Goal: Information Seeking & Learning: Find contact information

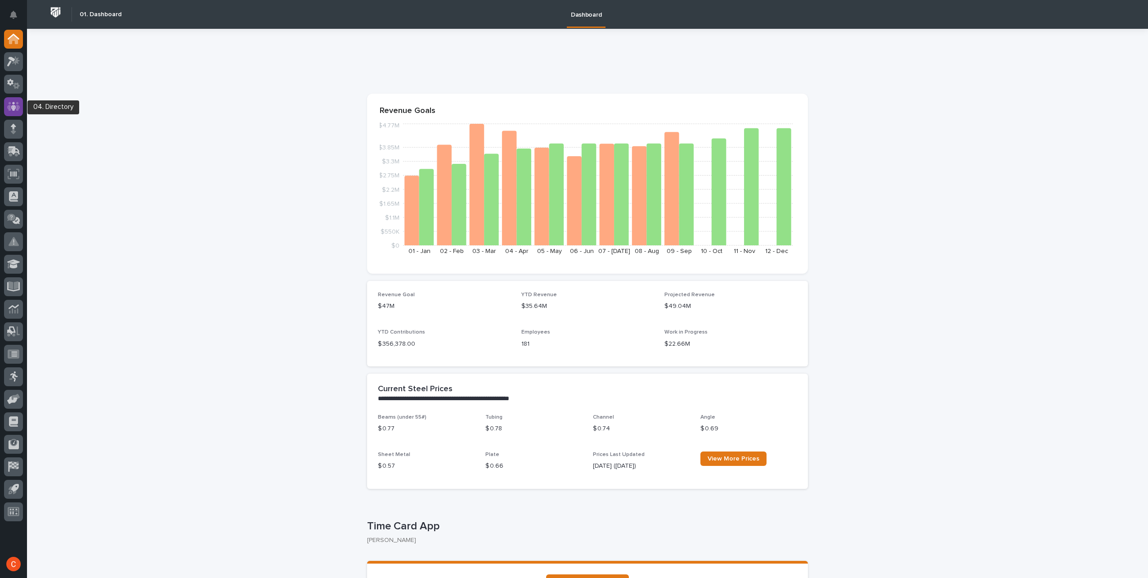
click at [13, 108] on icon at bounding box center [13, 106] width 5 height 9
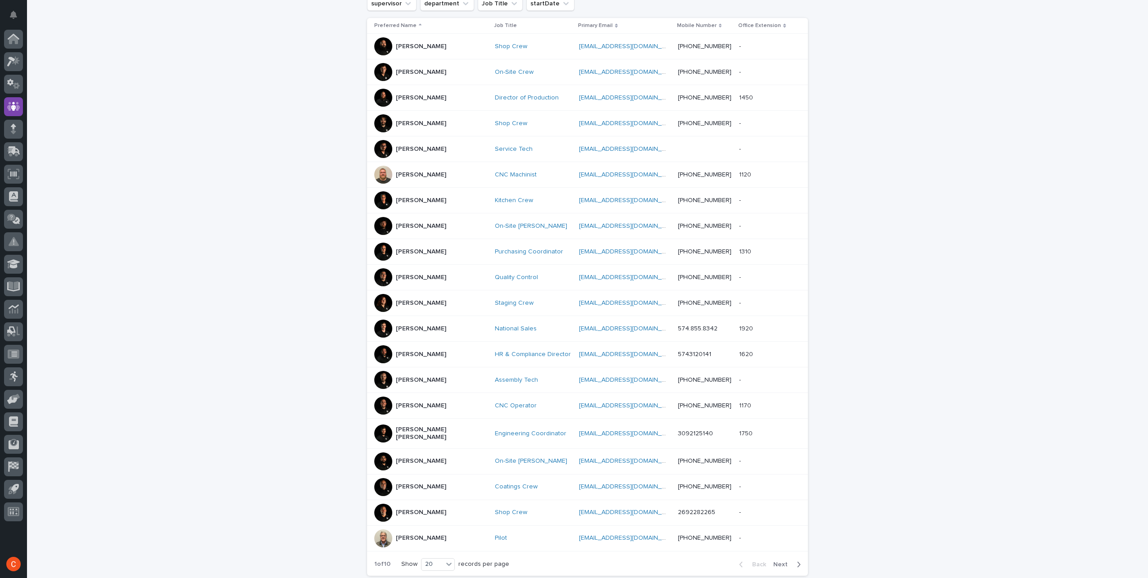
scroll to position [225, 0]
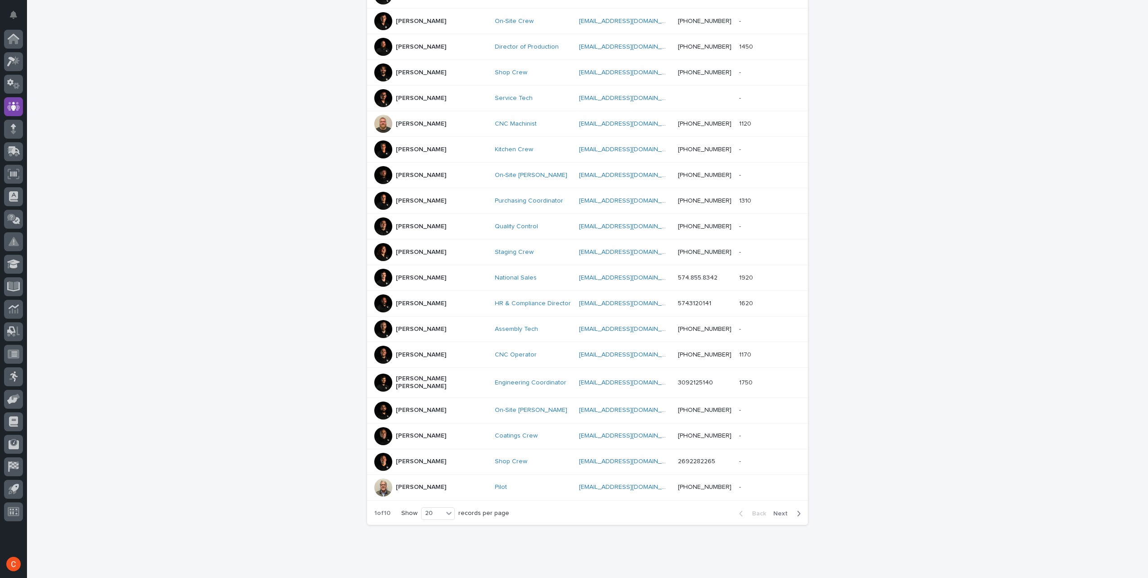
click at [777, 510] on span "Next" at bounding box center [783, 513] width 20 height 6
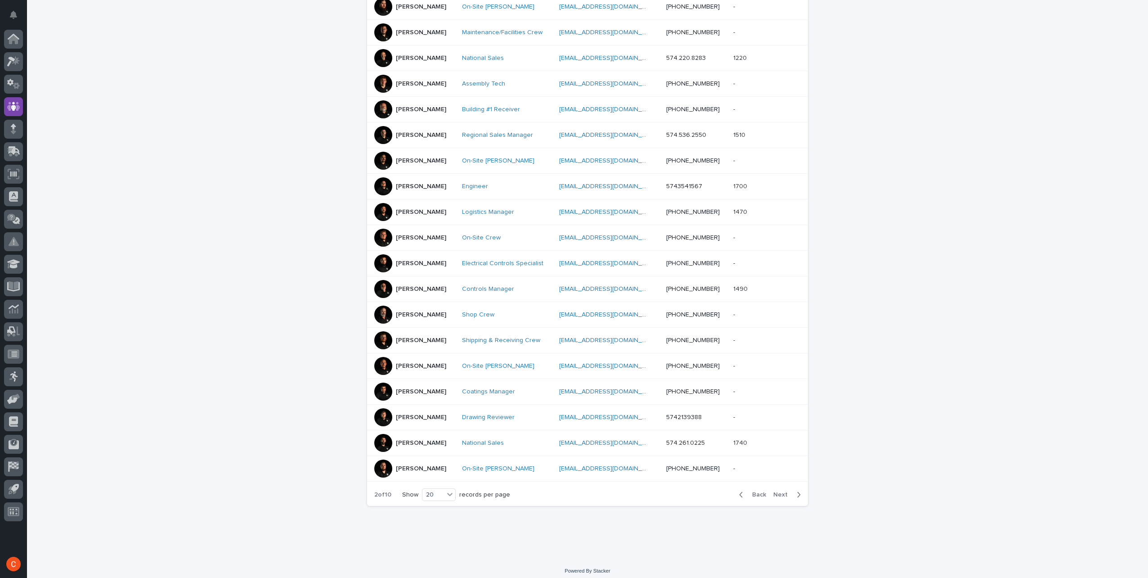
scroll to position [242, 0]
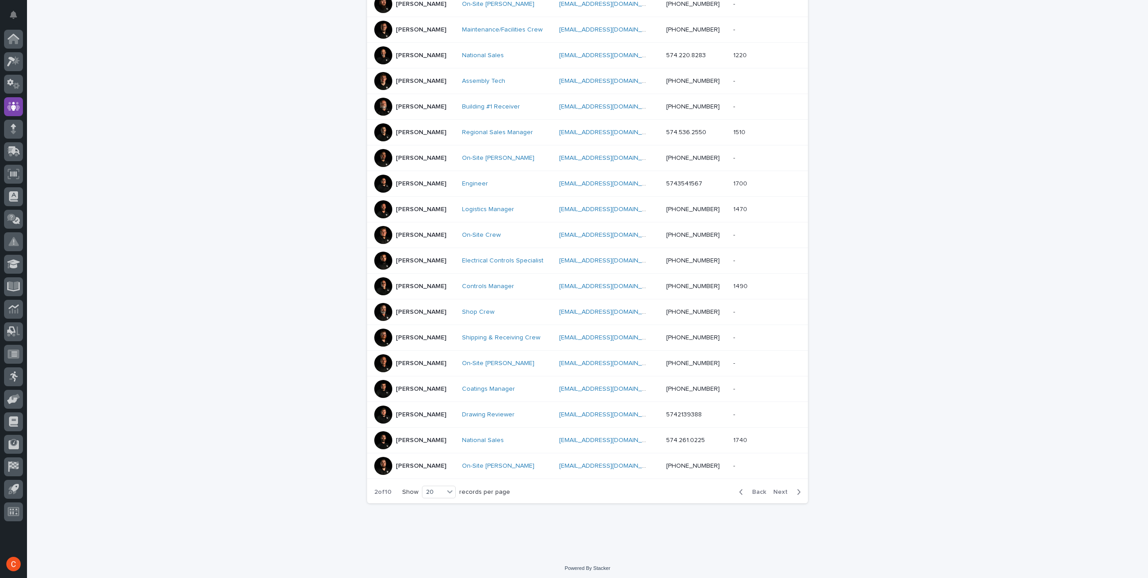
click at [379, 309] on div at bounding box center [383, 312] width 18 height 18
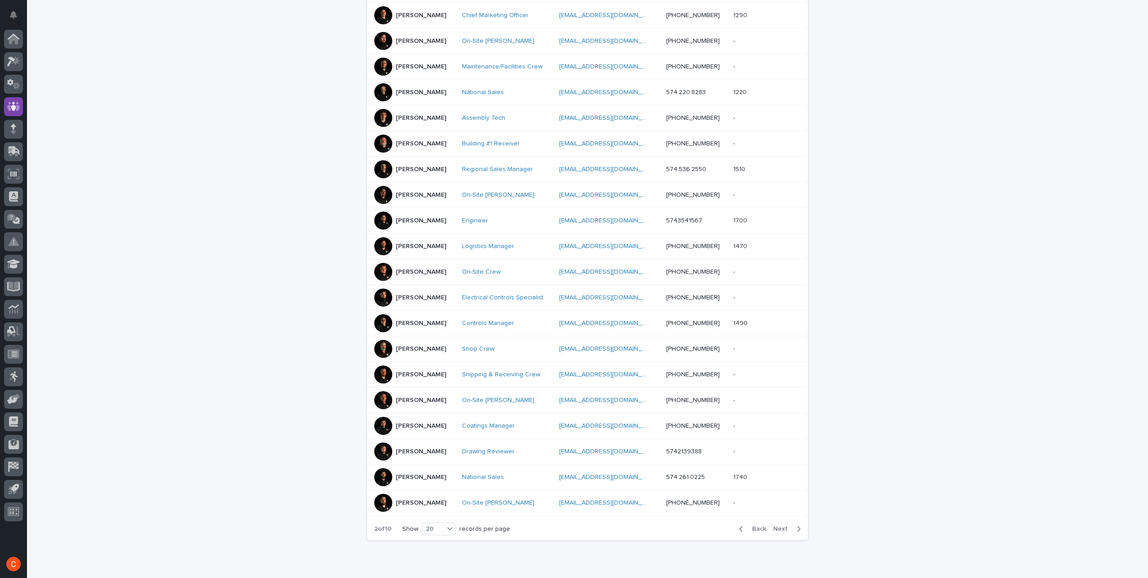
scroll to position [225, 0]
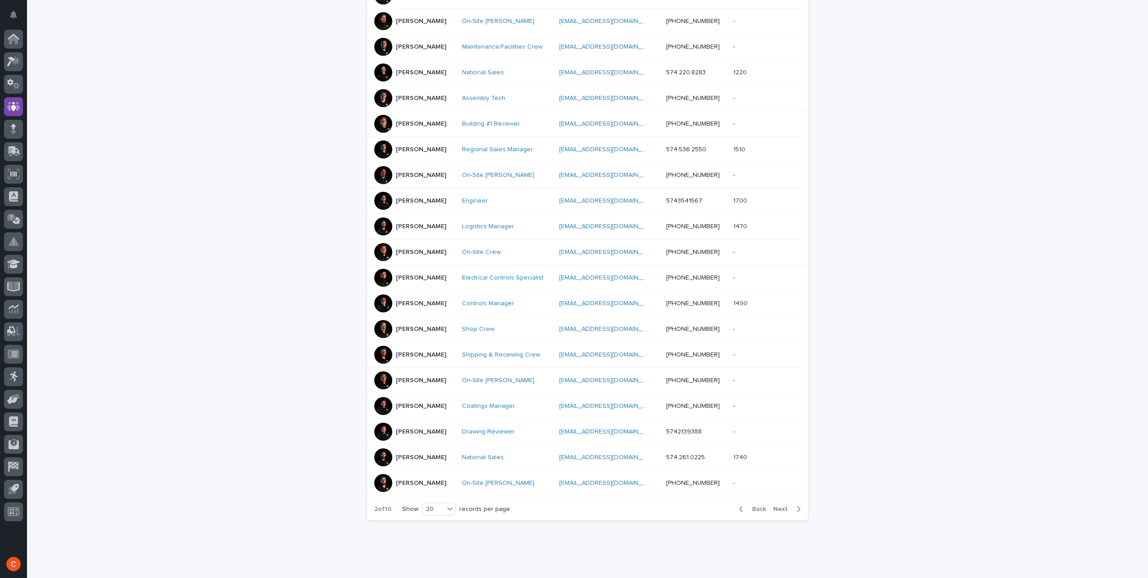
click at [780, 506] on span "Next" at bounding box center [783, 509] width 20 height 6
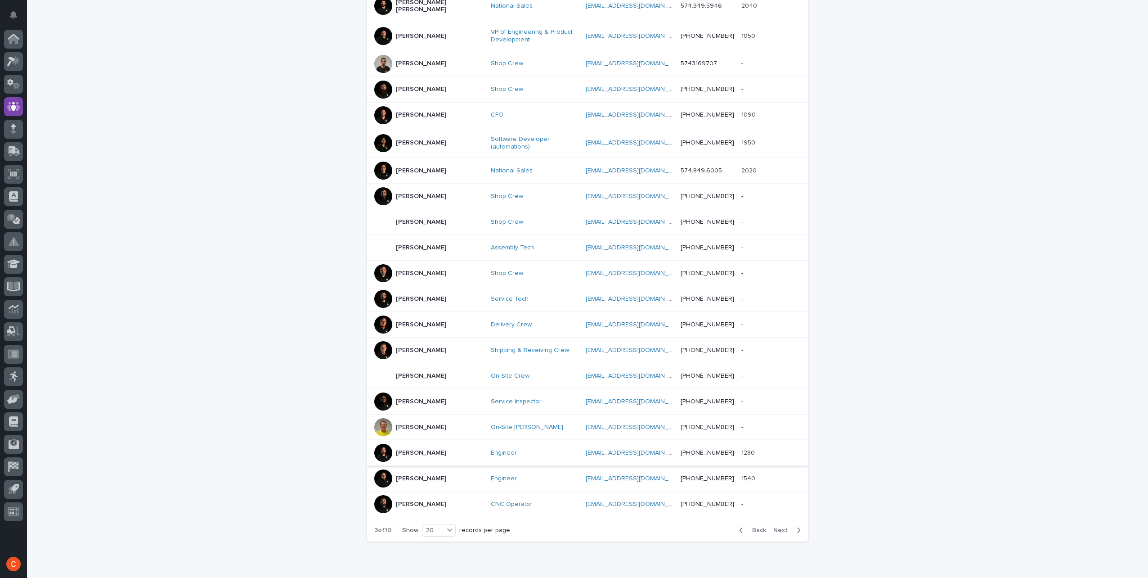
scroll to position [251, 0]
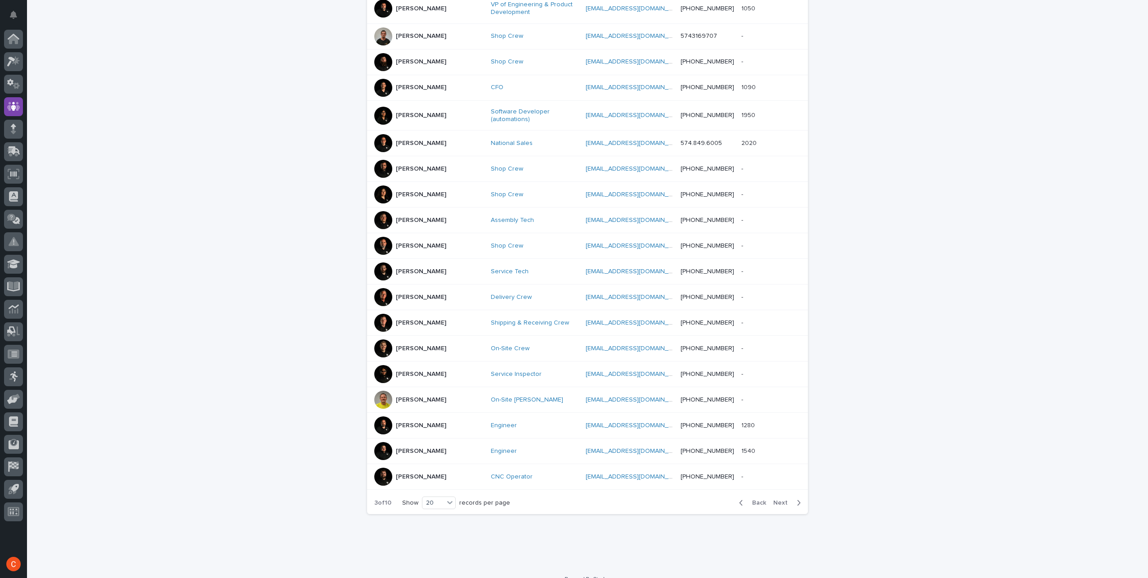
click at [757, 499] on span "Back" at bounding box center [756, 502] width 19 height 6
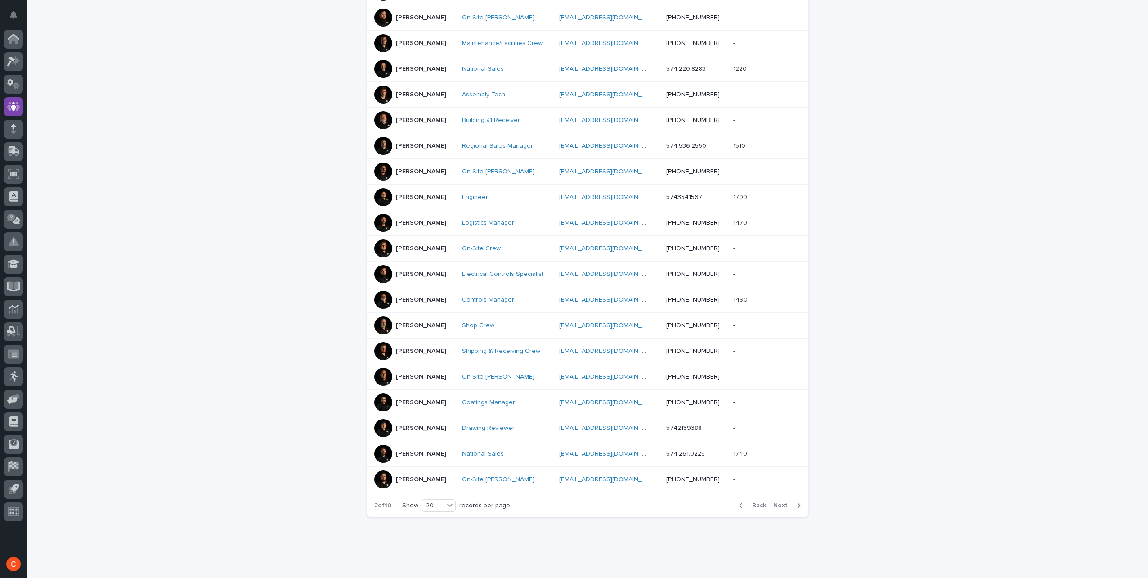
scroll to position [242, 0]
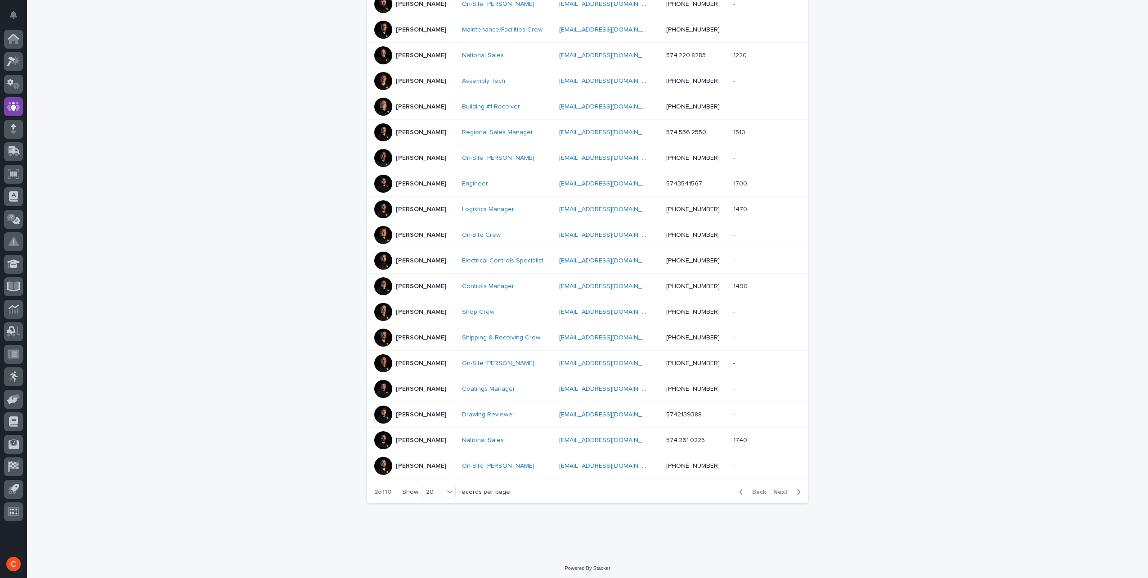
click at [782, 489] on span "Next" at bounding box center [783, 492] width 20 height 6
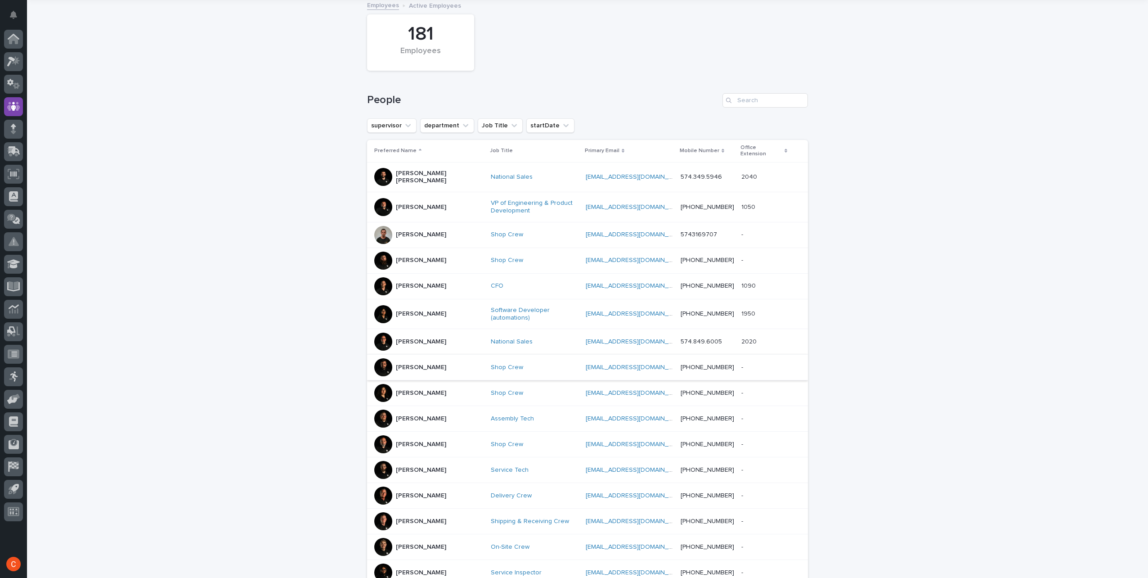
scroll to position [111, 0]
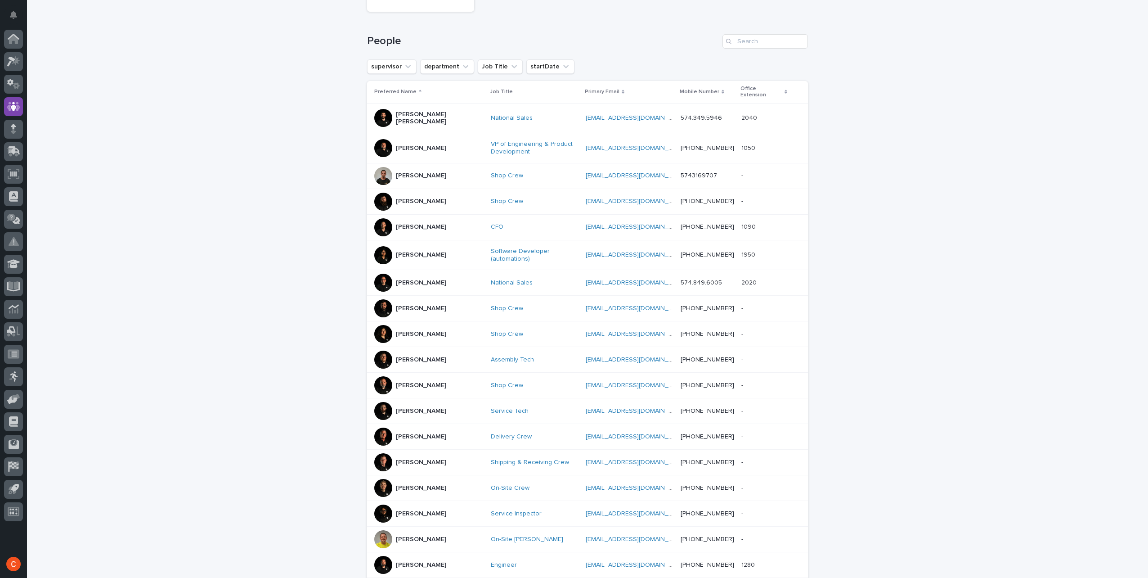
click at [407, 172] on p "[PERSON_NAME]" at bounding box center [421, 176] width 50 height 8
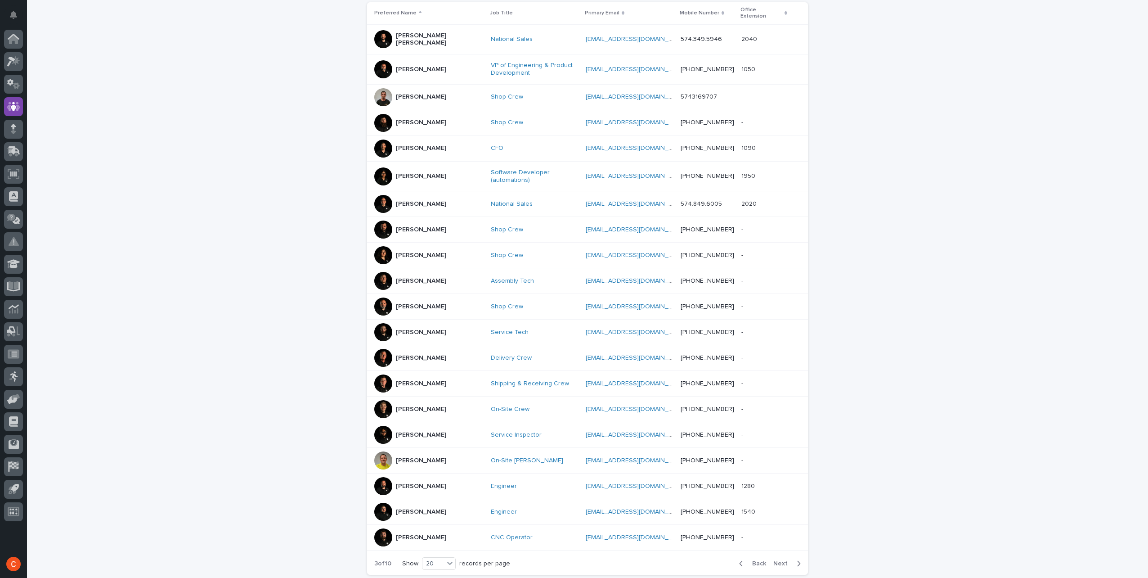
scroll to position [209, 0]
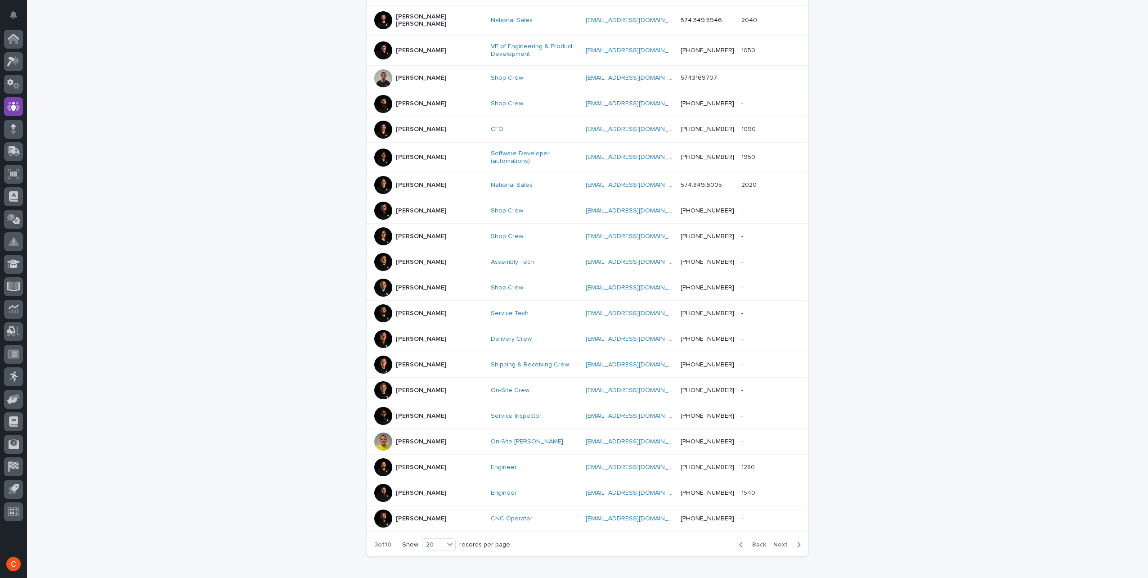
click at [396, 153] on p "[PERSON_NAME]" at bounding box center [421, 157] width 50 height 8
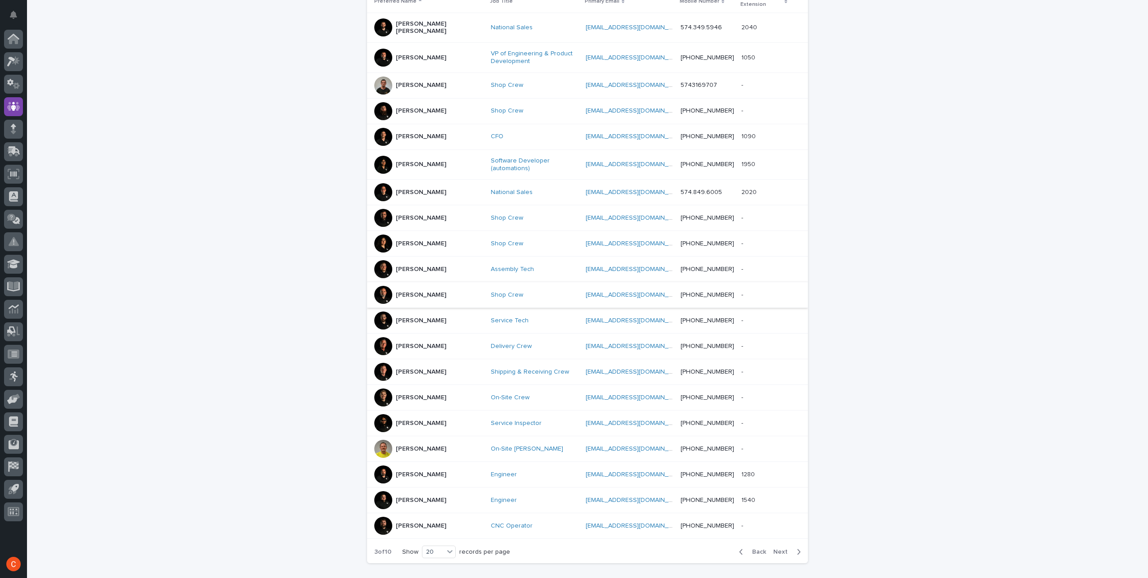
scroll to position [209, 0]
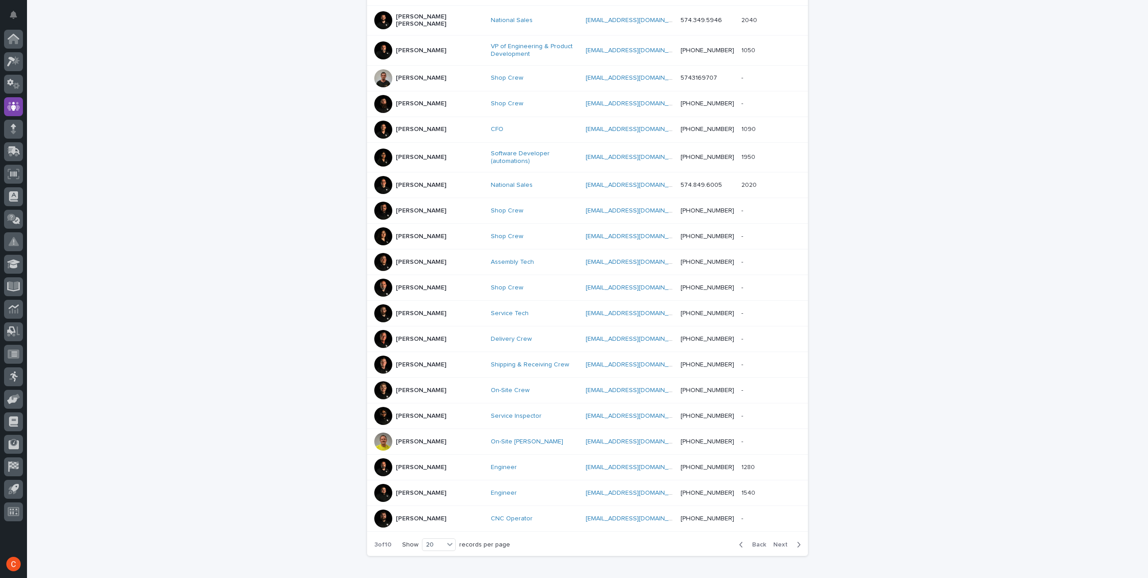
click at [778, 541] on span "Next" at bounding box center [783, 544] width 20 height 6
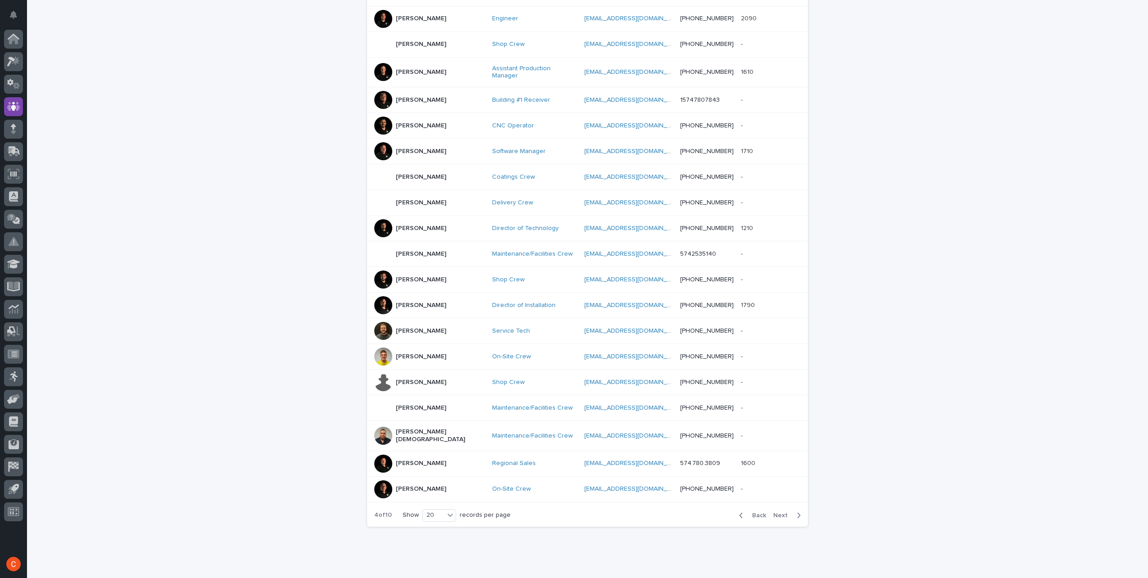
scroll to position [242, 0]
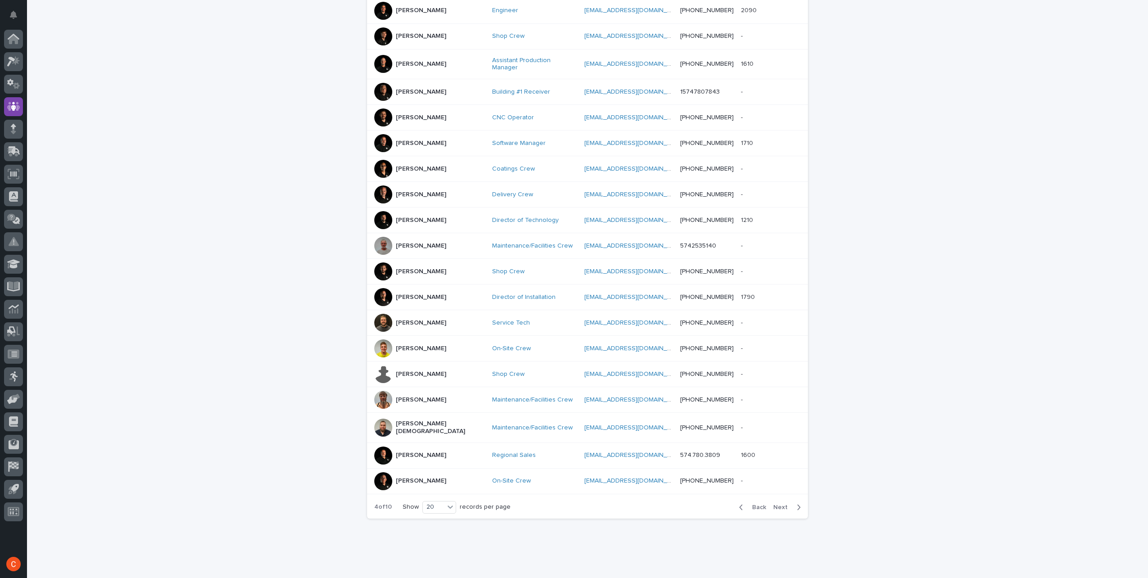
click at [775, 504] on span "Next" at bounding box center [783, 507] width 20 height 6
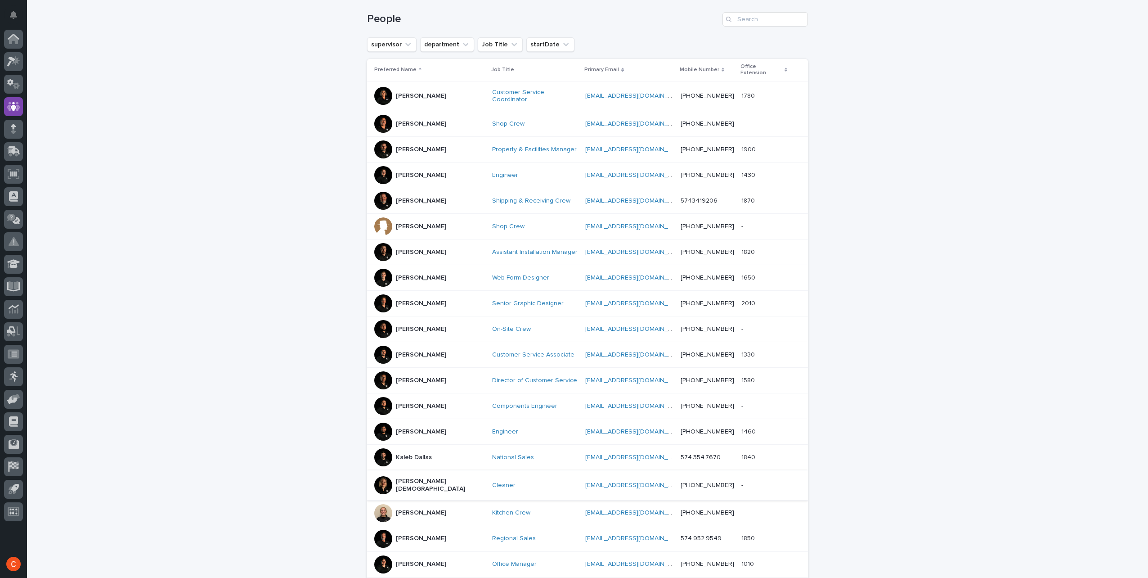
scroll to position [107, 0]
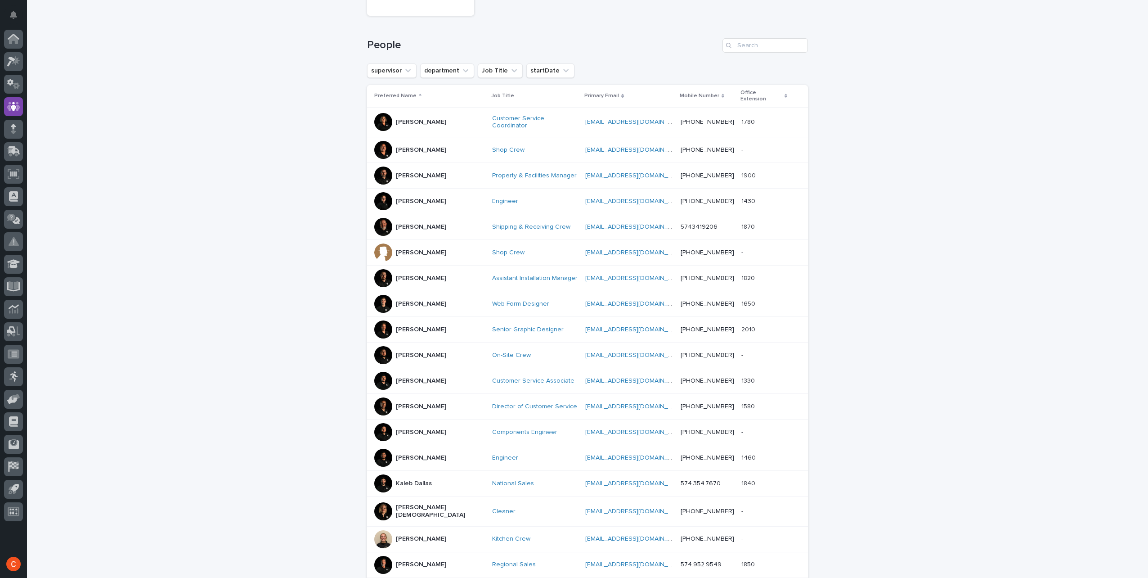
click at [416, 351] on p "[PERSON_NAME]" at bounding box center [421, 355] width 50 height 8
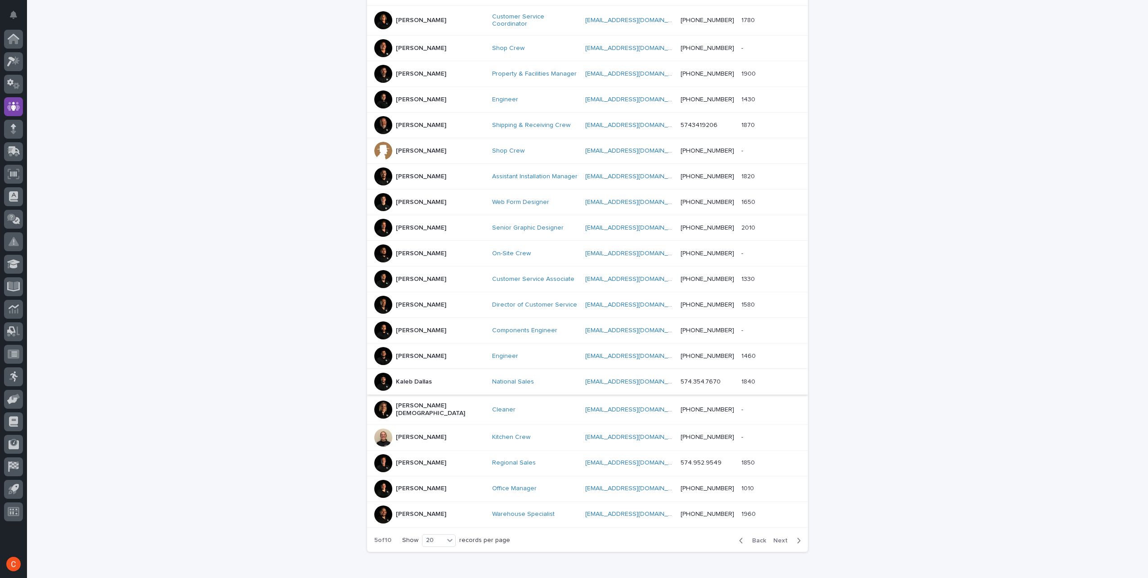
scroll to position [242, 0]
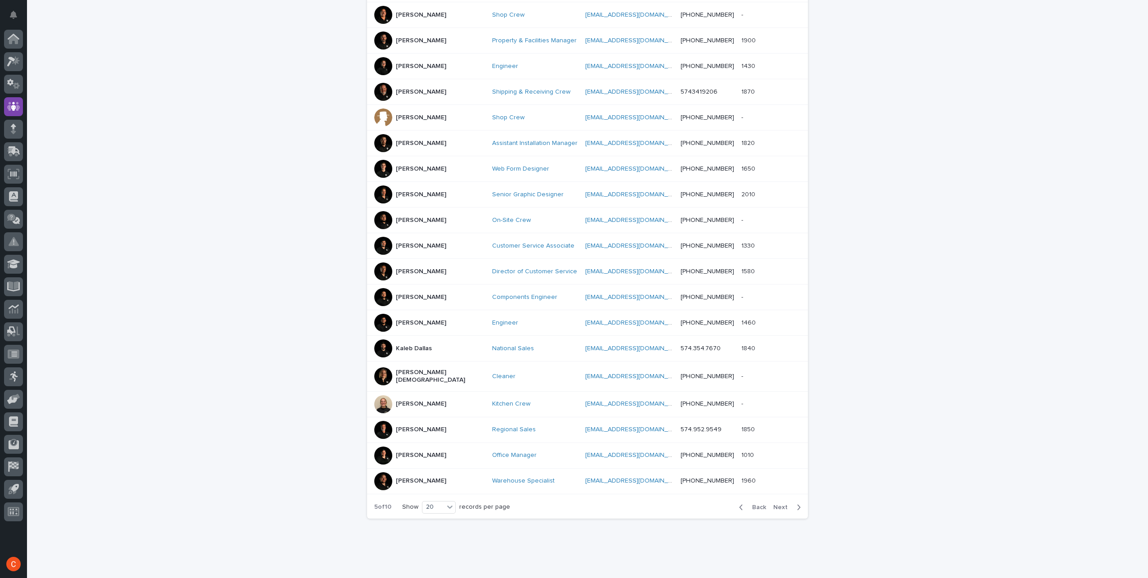
click at [780, 504] on span "Next" at bounding box center [783, 507] width 20 height 6
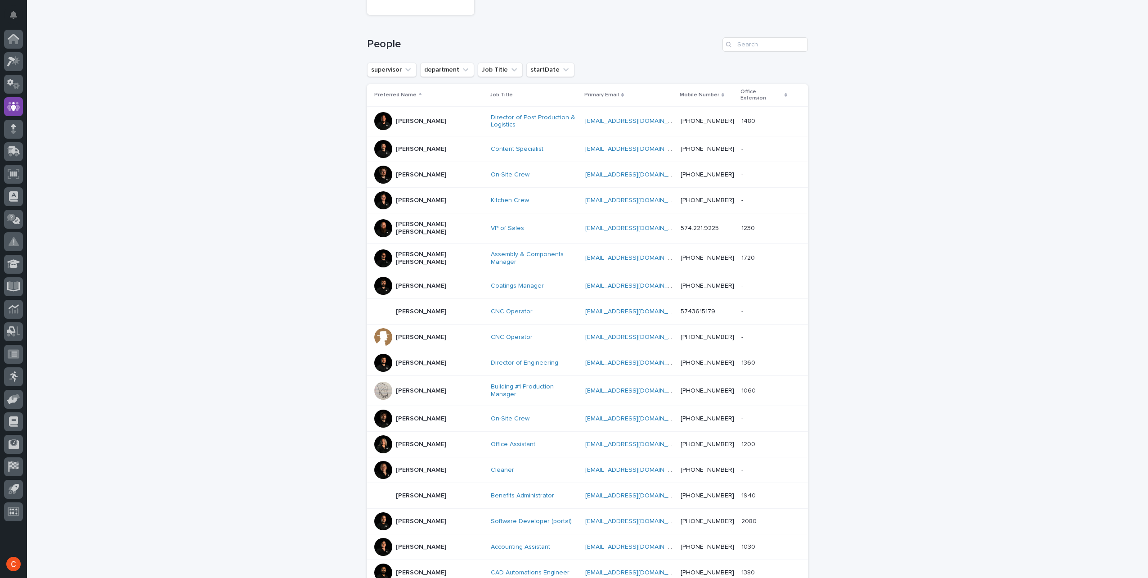
scroll to position [111, 0]
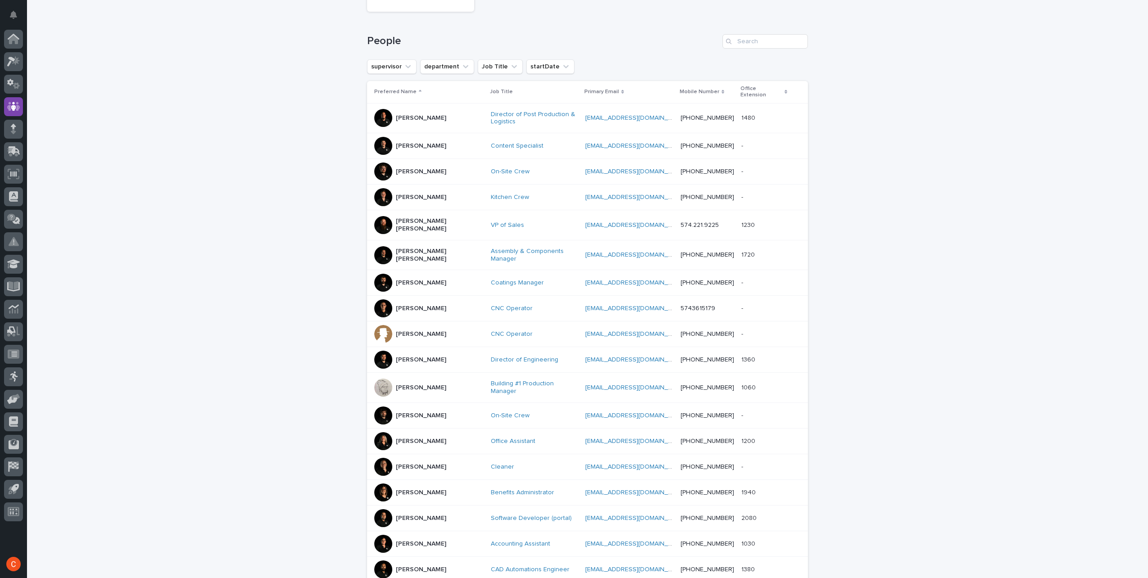
click at [401, 193] on p "[PERSON_NAME]" at bounding box center [421, 197] width 50 height 8
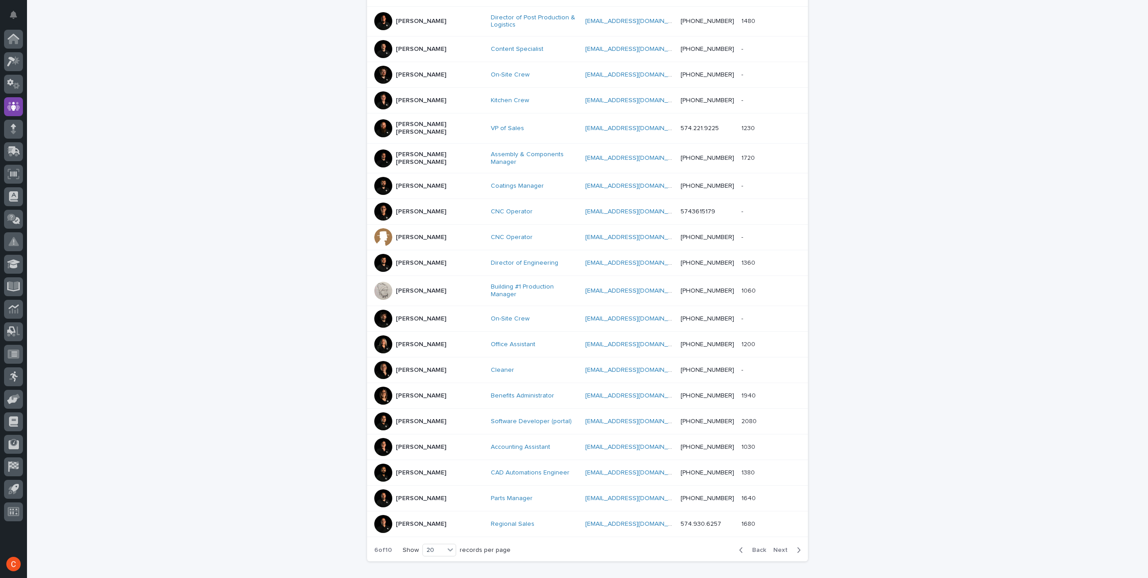
scroll to position [251, 0]
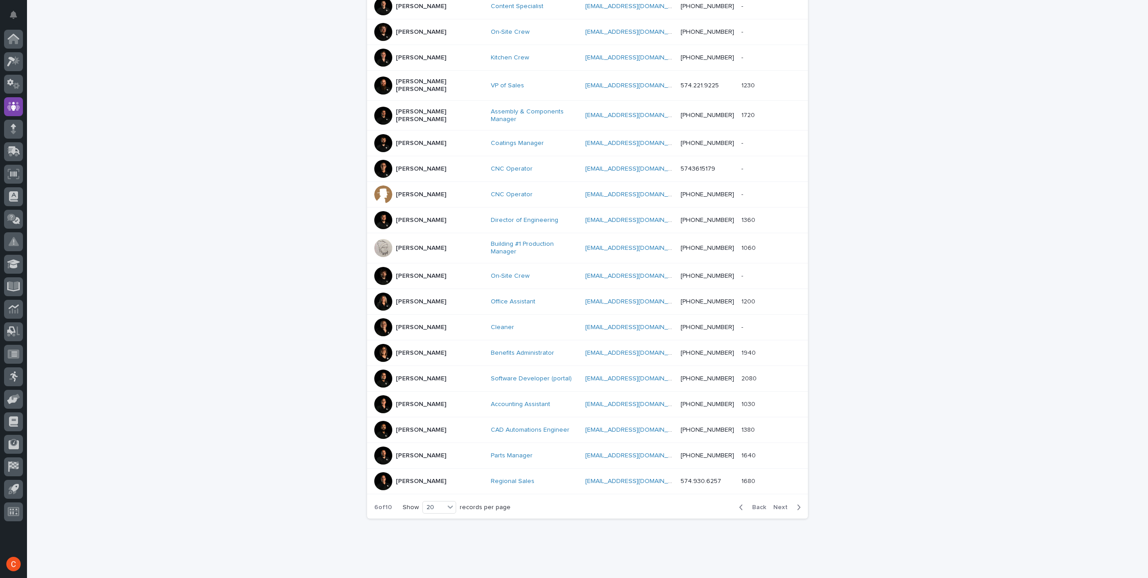
click at [409, 323] on p "[PERSON_NAME]" at bounding box center [421, 327] width 50 height 8
click at [412, 400] on p "[PERSON_NAME]" at bounding box center [421, 404] width 50 height 8
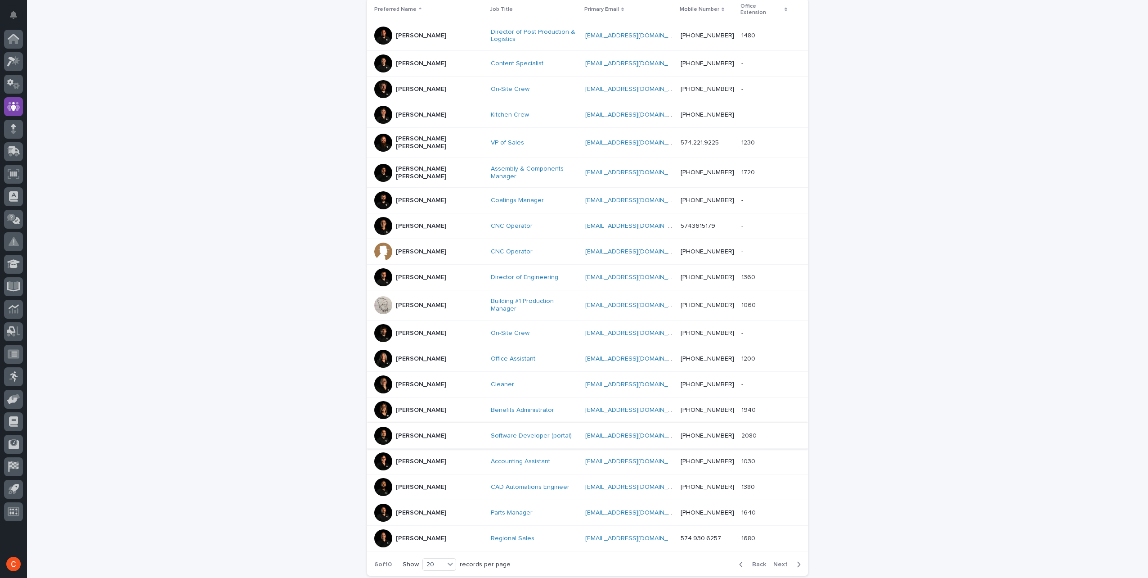
scroll to position [251, 0]
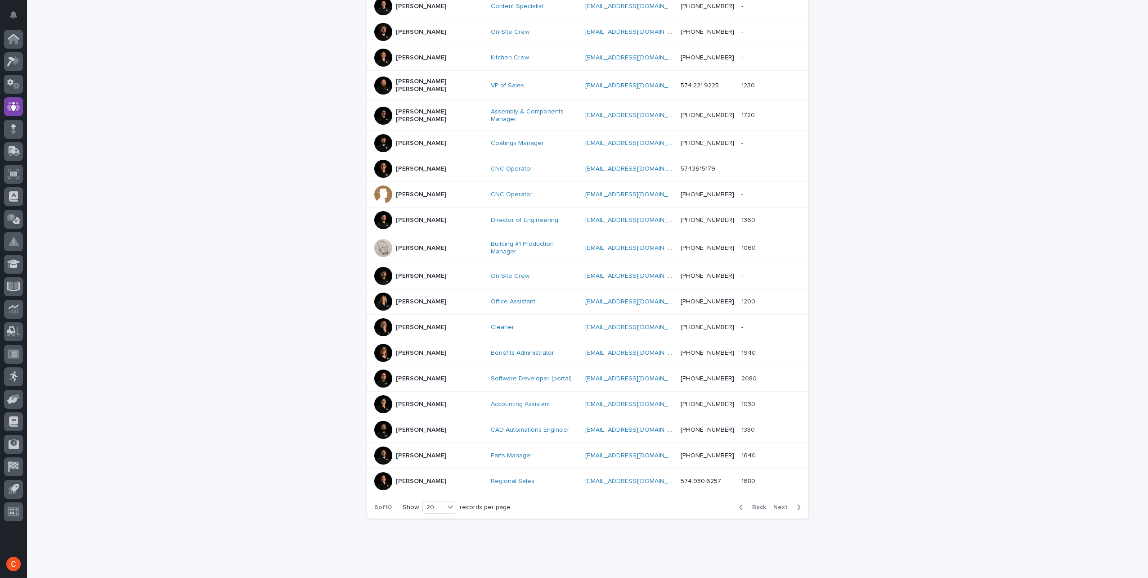
click at [780, 504] on span "Next" at bounding box center [783, 507] width 20 height 6
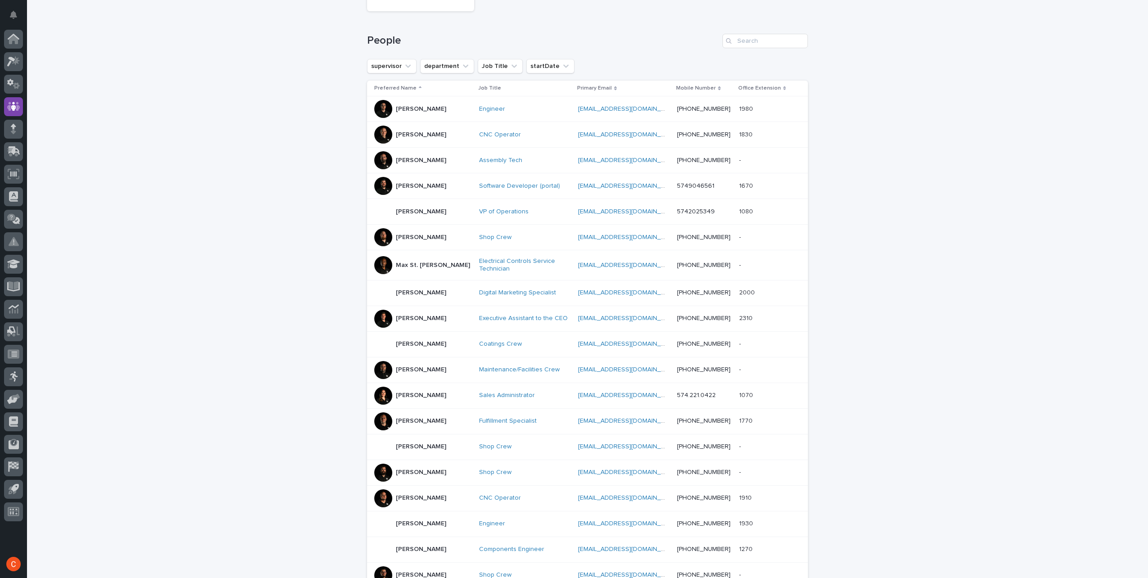
scroll to position [157, 0]
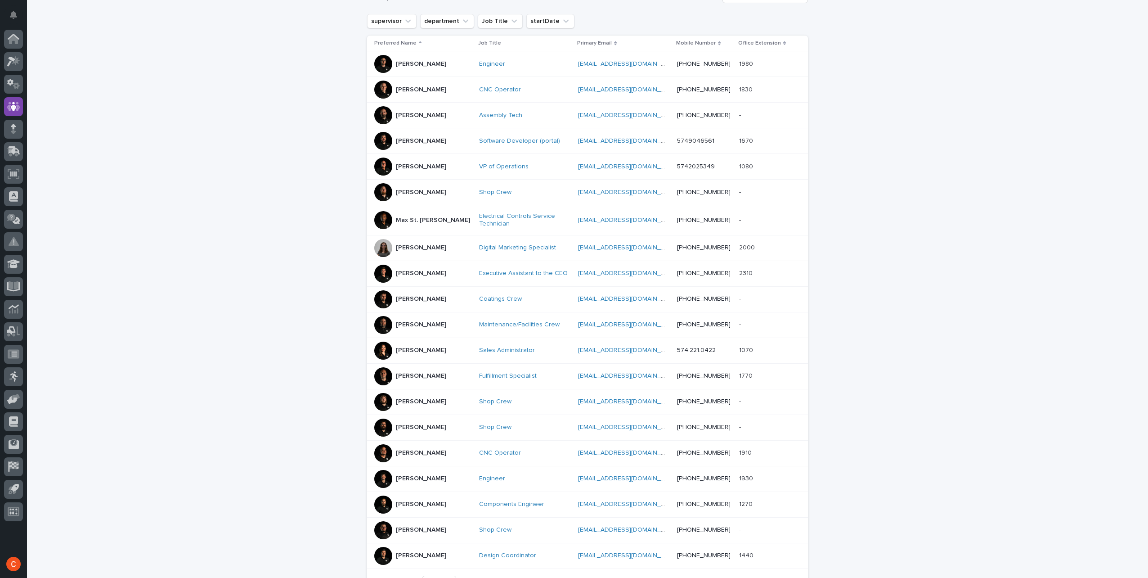
click at [396, 246] on p "[PERSON_NAME]" at bounding box center [421, 248] width 50 height 8
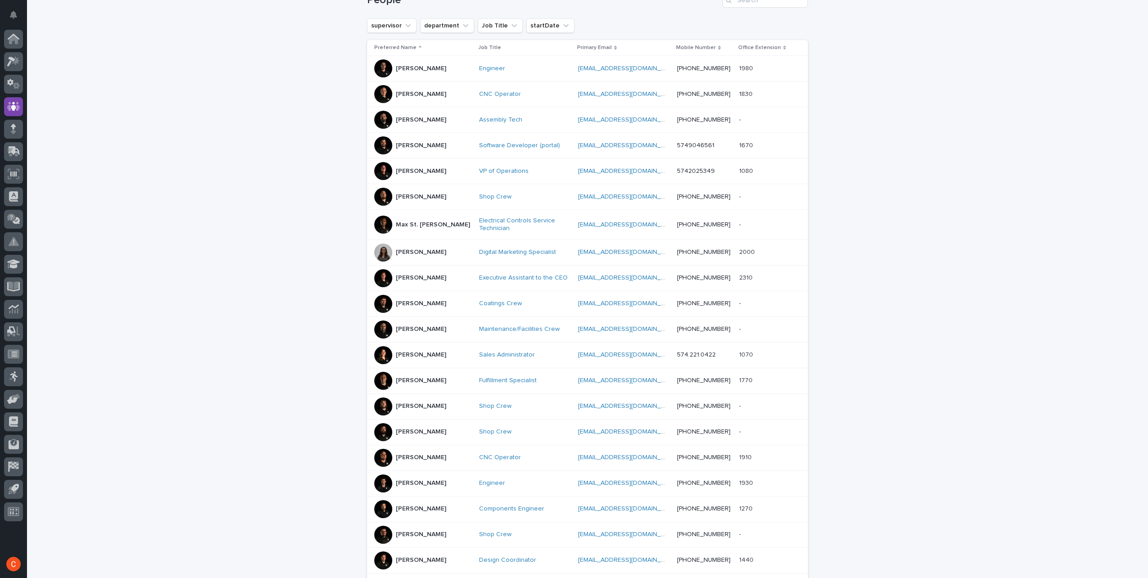
scroll to position [209, 0]
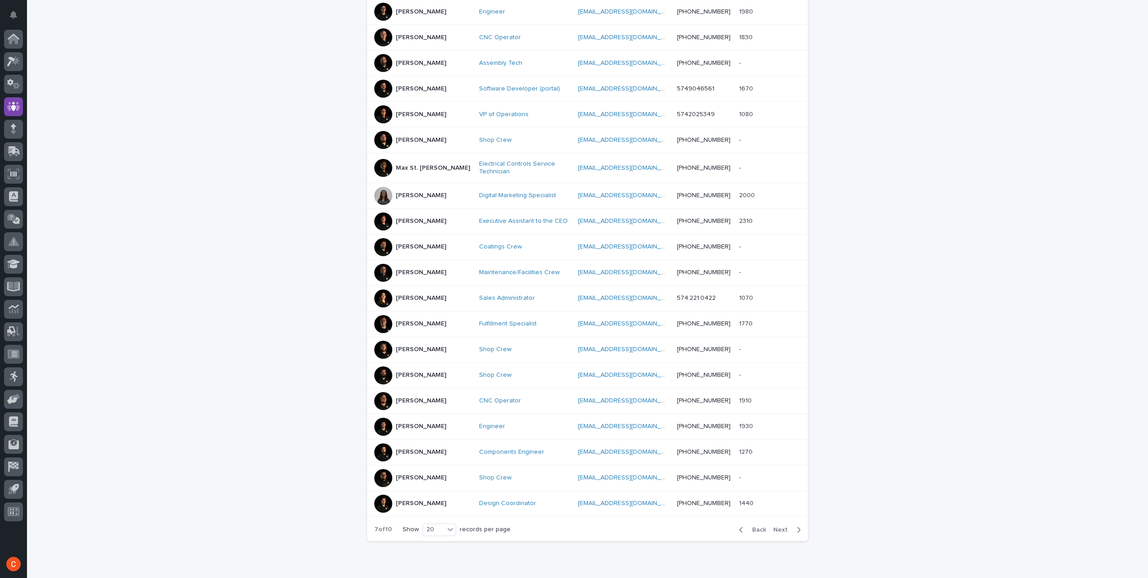
click at [780, 529] on button "Next" at bounding box center [789, 529] width 38 height 8
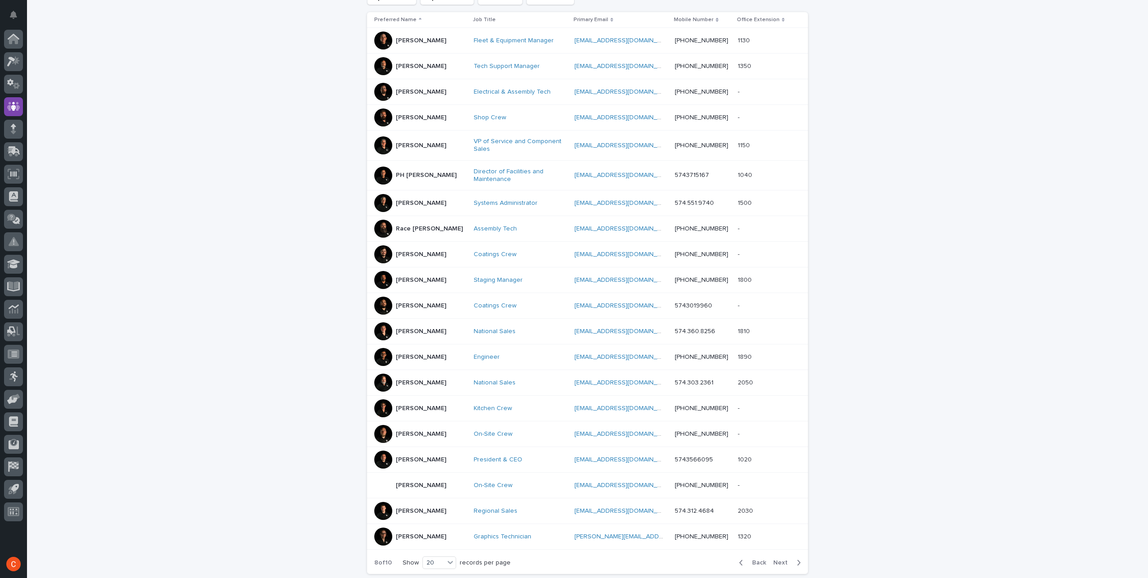
scroll to position [225, 0]
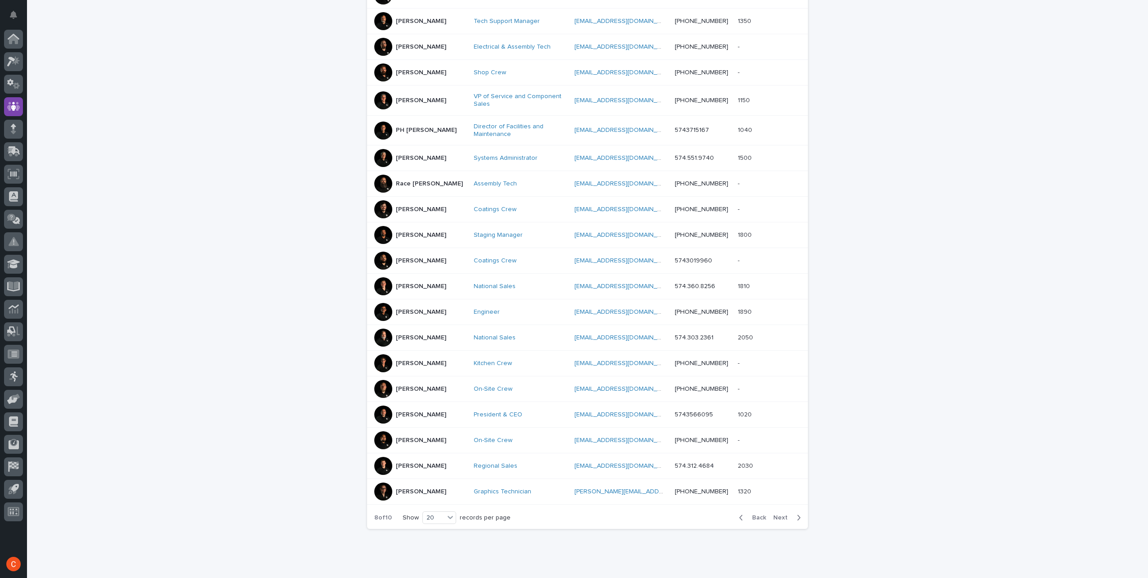
click at [412, 489] on p "[PERSON_NAME]" at bounding box center [421, 492] width 50 height 8
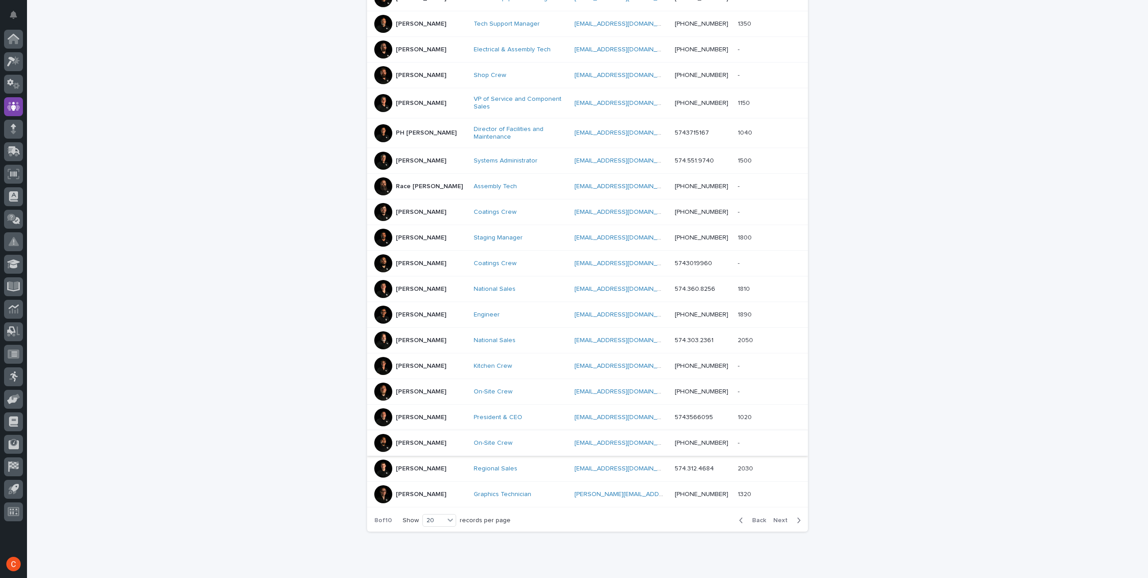
scroll to position [251, 0]
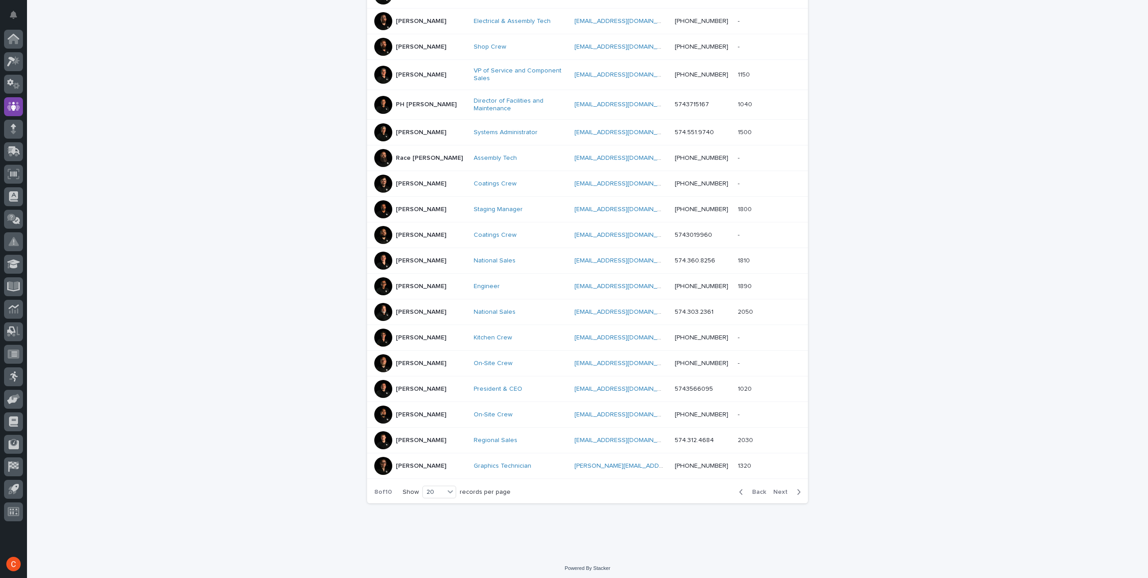
click at [779, 489] on span "Next" at bounding box center [783, 492] width 20 height 6
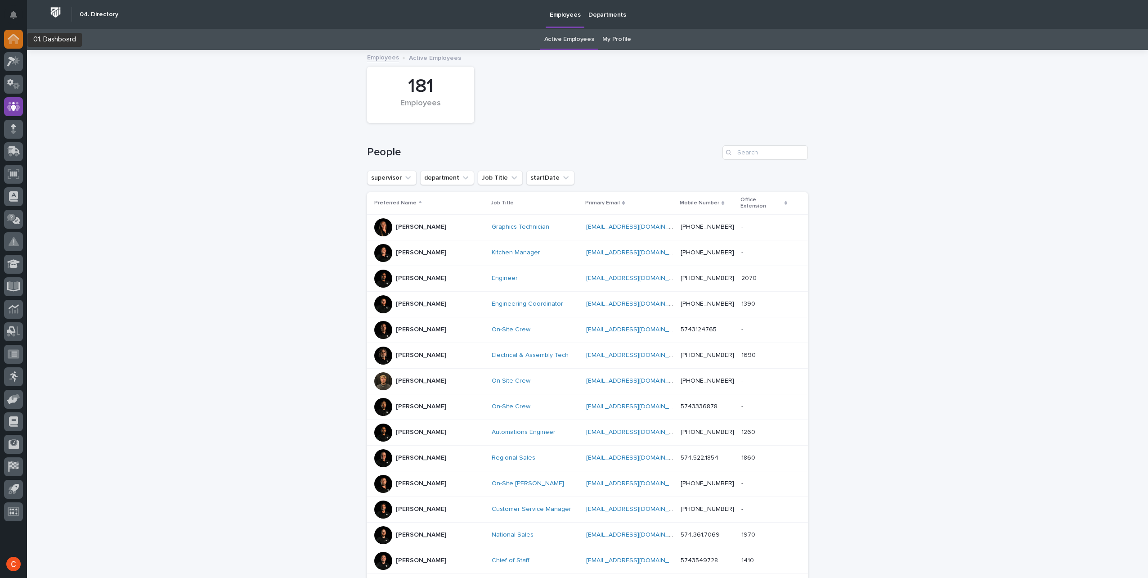
click at [17, 46] on div at bounding box center [13, 39] width 19 height 19
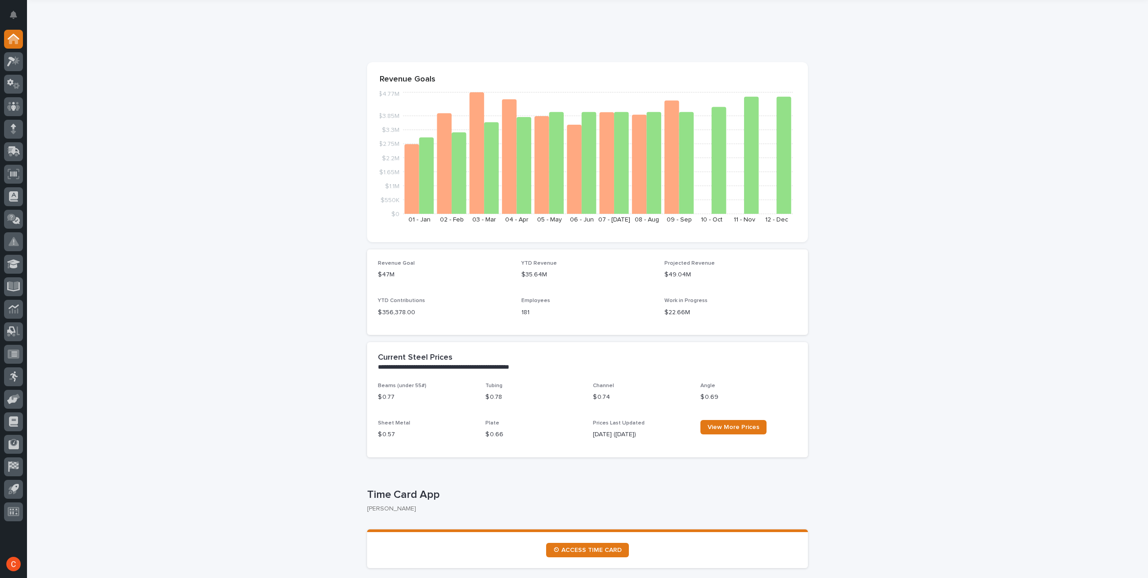
scroll to position [45, 0]
